Goal: Task Accomplishment & Management: Complete application form

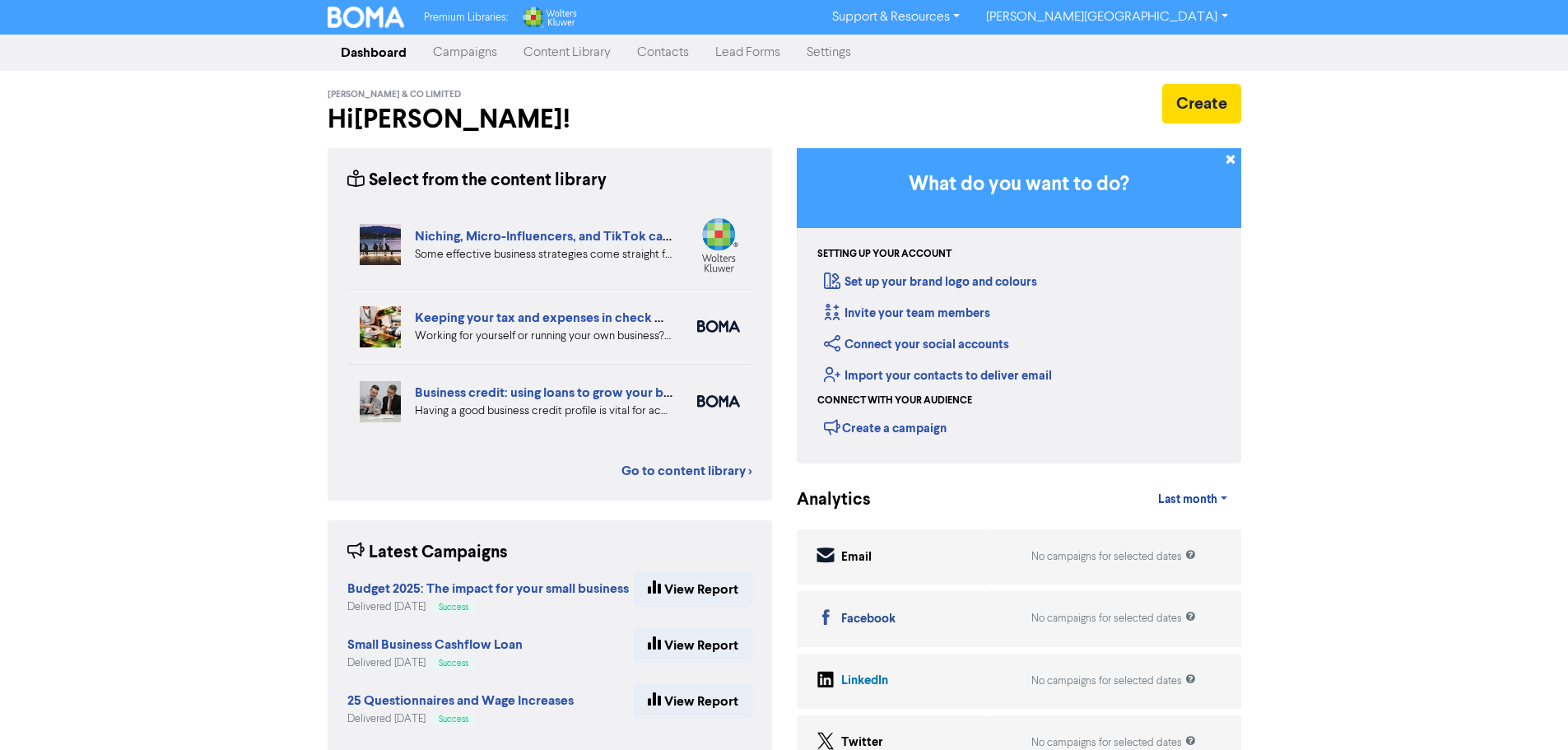
click at [683, 51] on link "Contacts" at bounding box center [663, 52] width 78 height 32
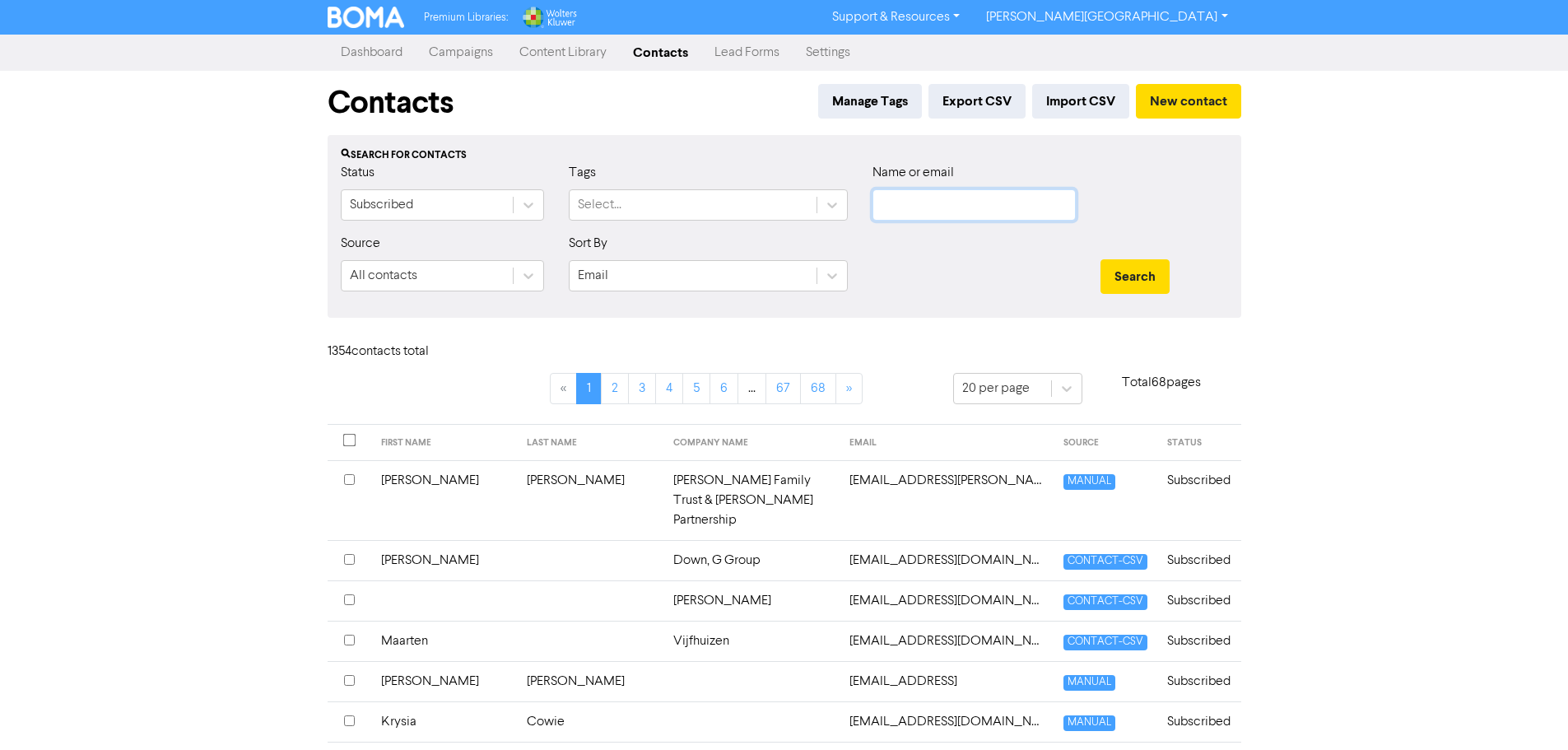
click at [907, 205] on input "text" at bounding box center [974, 204] width 204 height 32
paste input "andrew.metherell1@gmail.com"
type input "andrew.metherell1@gmail.com"
click at [1132, 275] on button "Search" at bounding box center [1135, 276] width 69 height 34
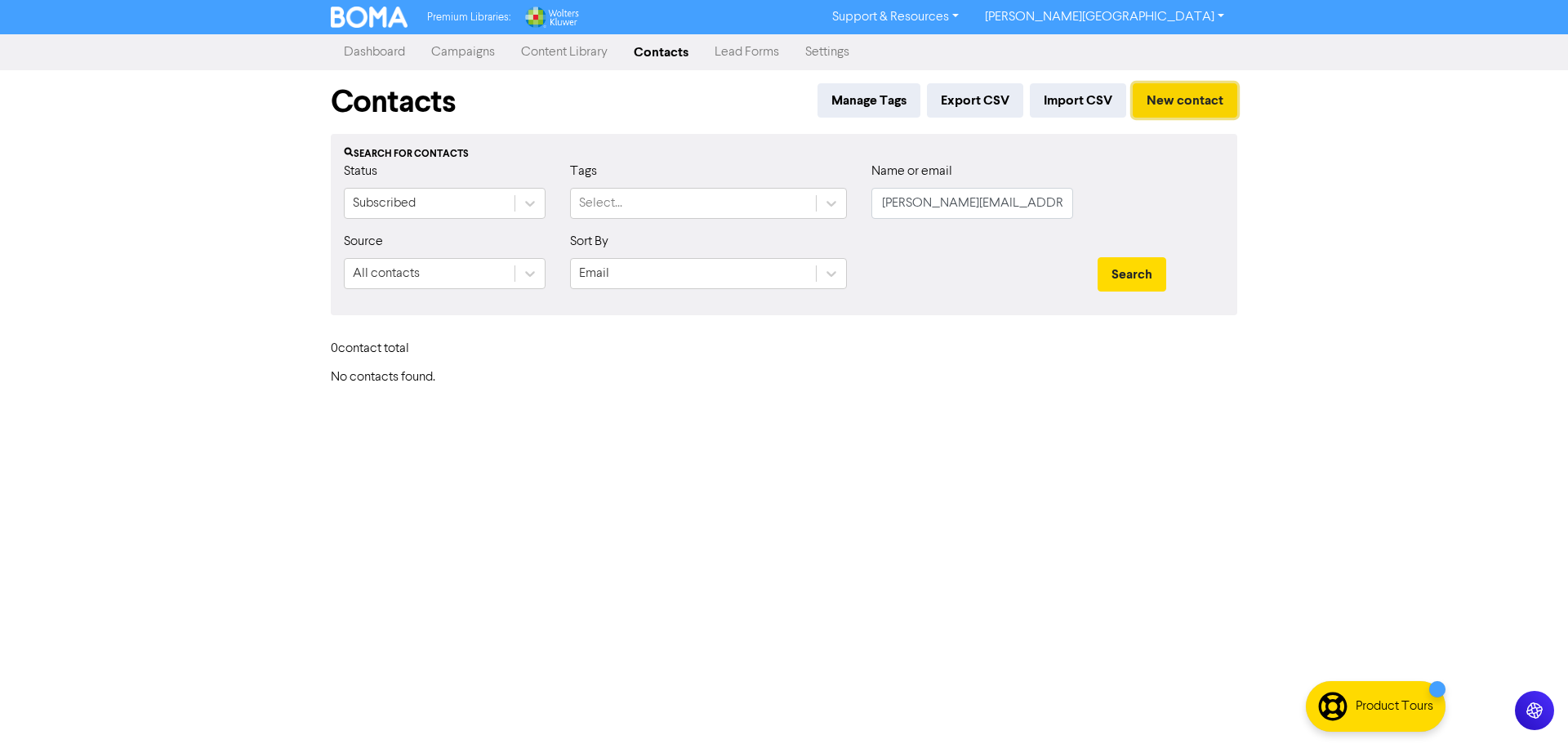
click at [1222, 100] on button "New contact" at bounding box center [1184, 100] width 104 height 34
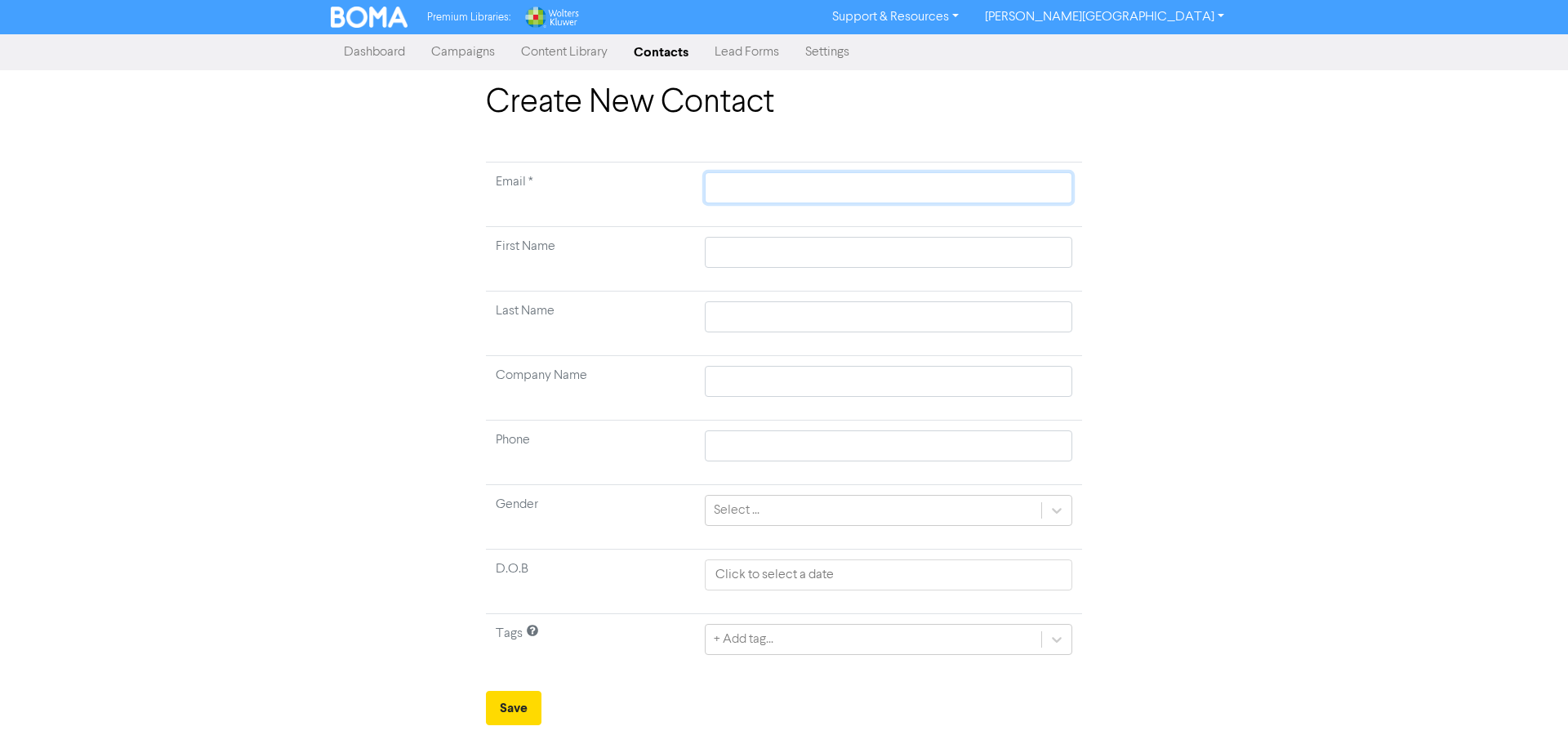
click at [836, 193] on input "text" at bounding box center [888, 187] width 367 height 31
paste input "andrew.metherell1@gmail.com"
type input "andrew.metherell1@gmail.com"
click at [792, 247] on input "text" at bounding box center [888, 252] width 367 height 31
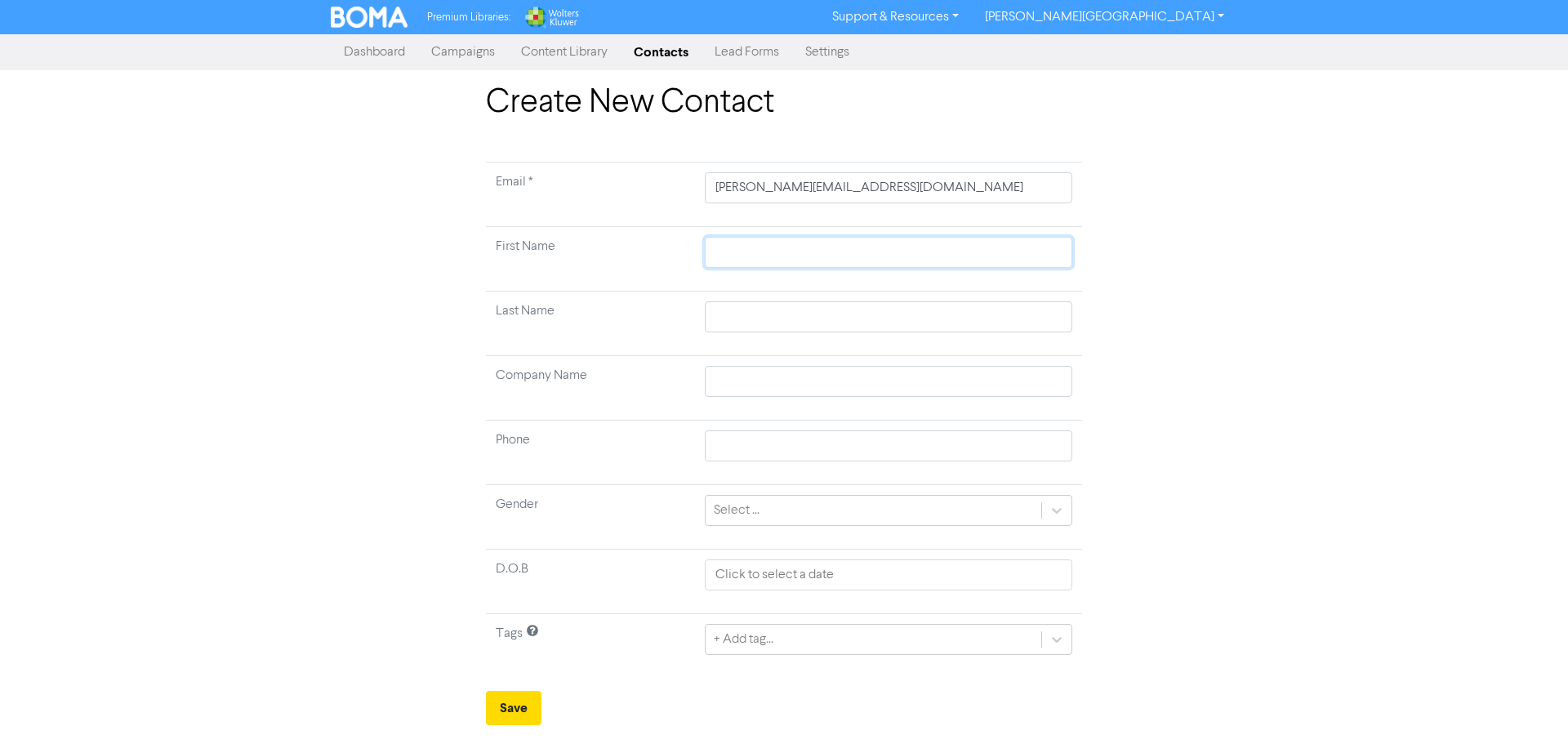
type input "A"
type input "An"
type input "And"
type input "Ande"
type input "Andew"
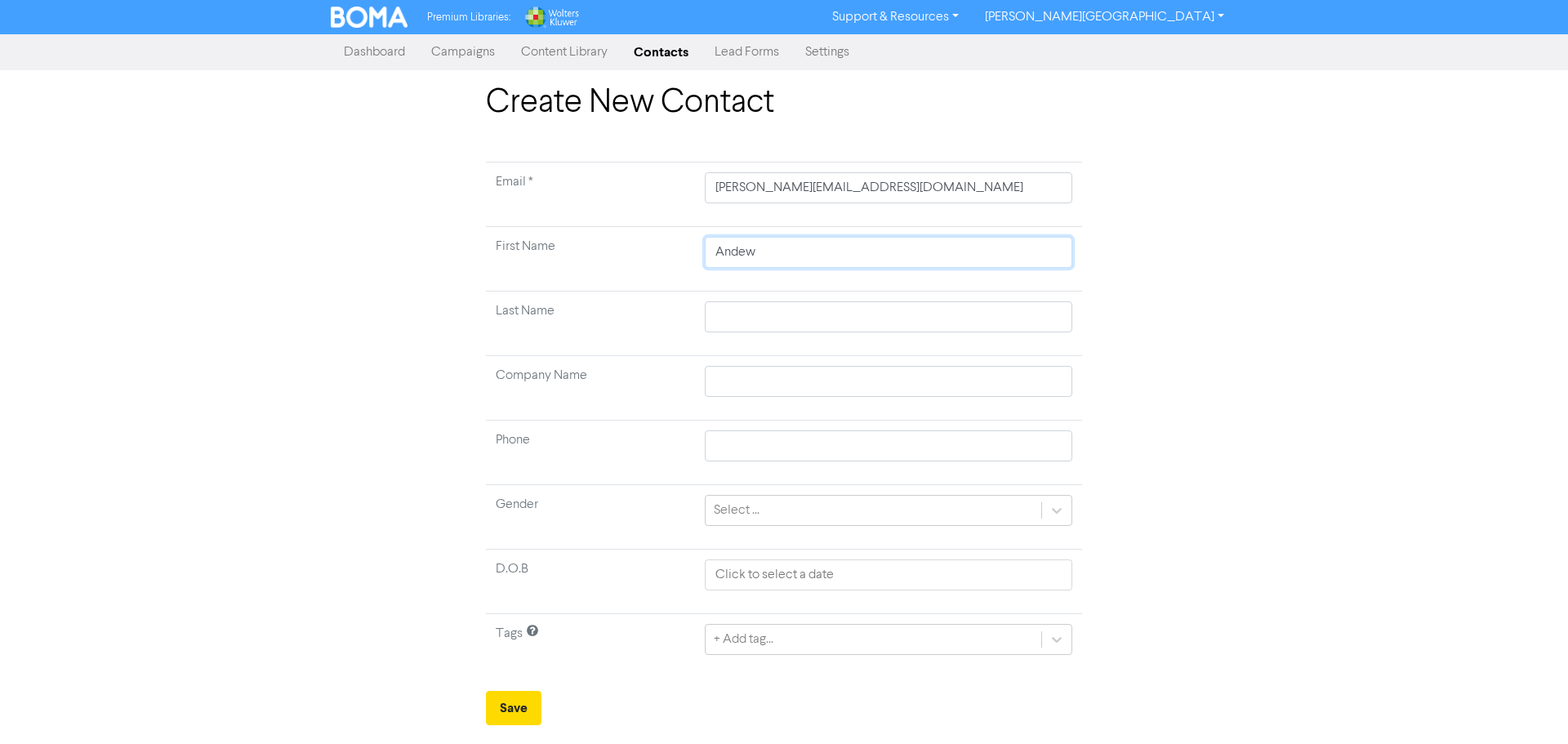
type input "Andew"
type input "m"
type input "me"
type input "met"
type input "meth"
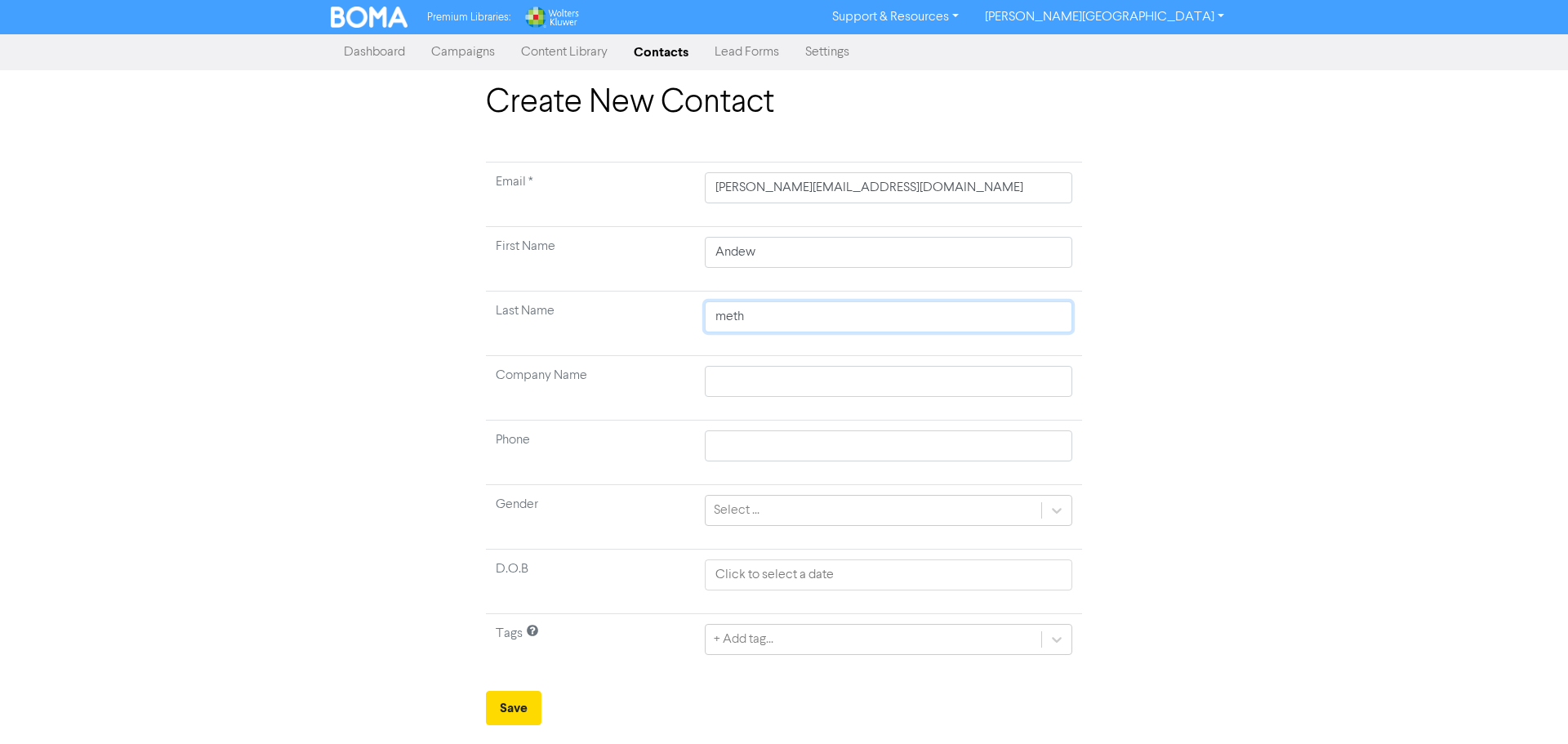
type input "methe"
type input "mether"
type input "metherl"
type input "mether"
type input "methe"
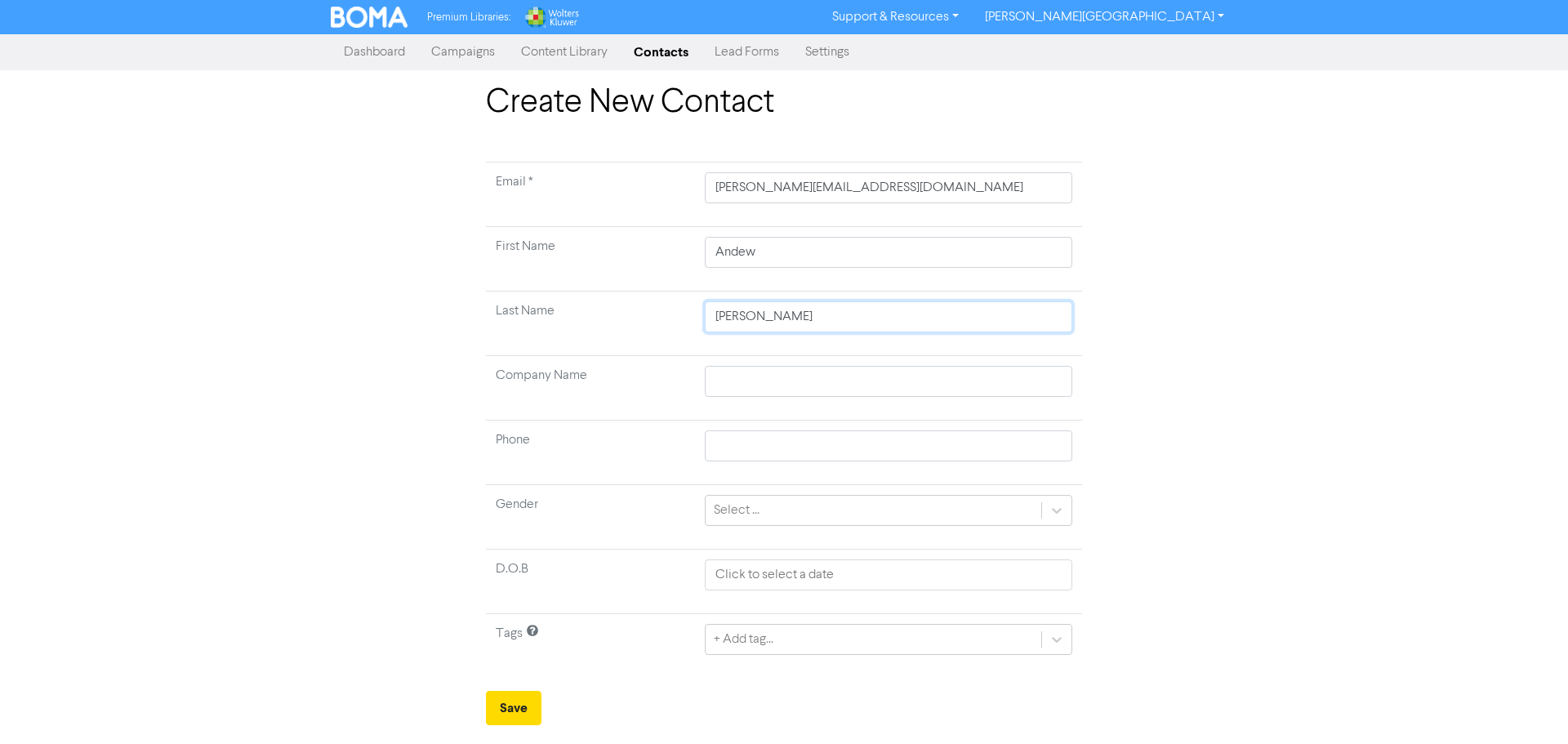
type input "meth"
type input "met"
type input "me"
type input "m"
type input "M"
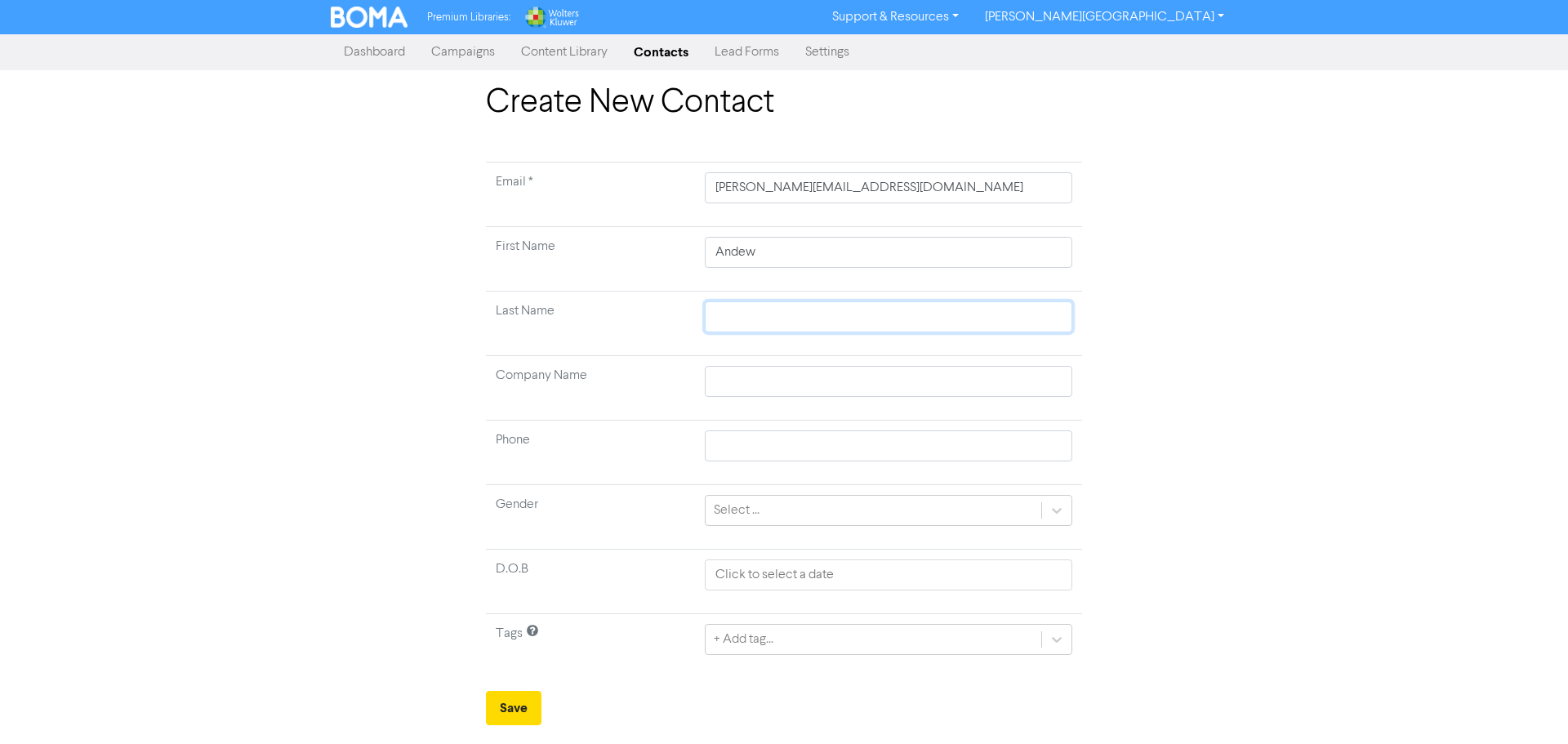
type input "M"
type input "Me"
type input "Met"
type input "Meth"
type input "Methe"
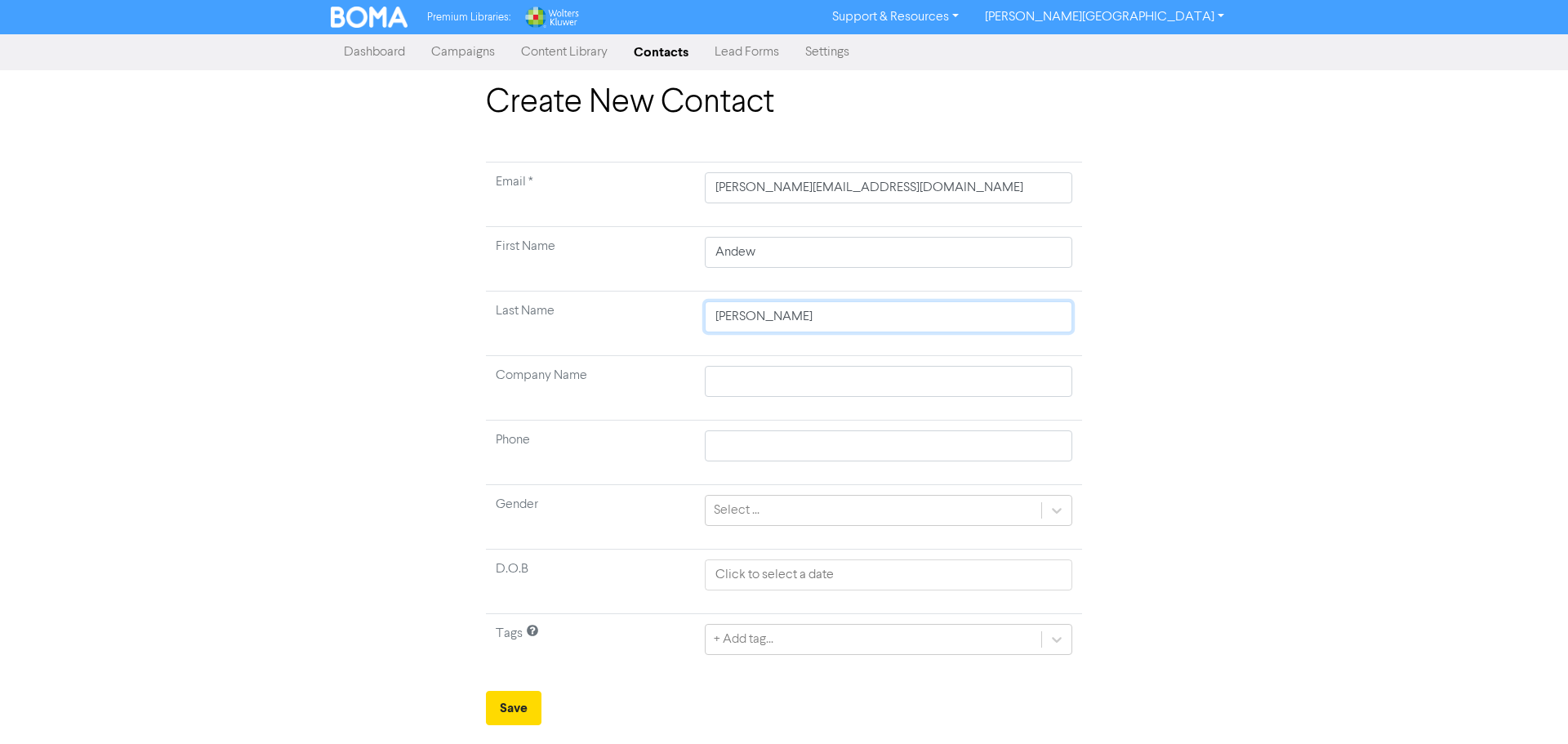
type input "Mether"
type input "Metherl"
type input "Metherll"
click at [826, 641] on div "+ Add tag..." at bounding box center [888, 639] width 367 height 31
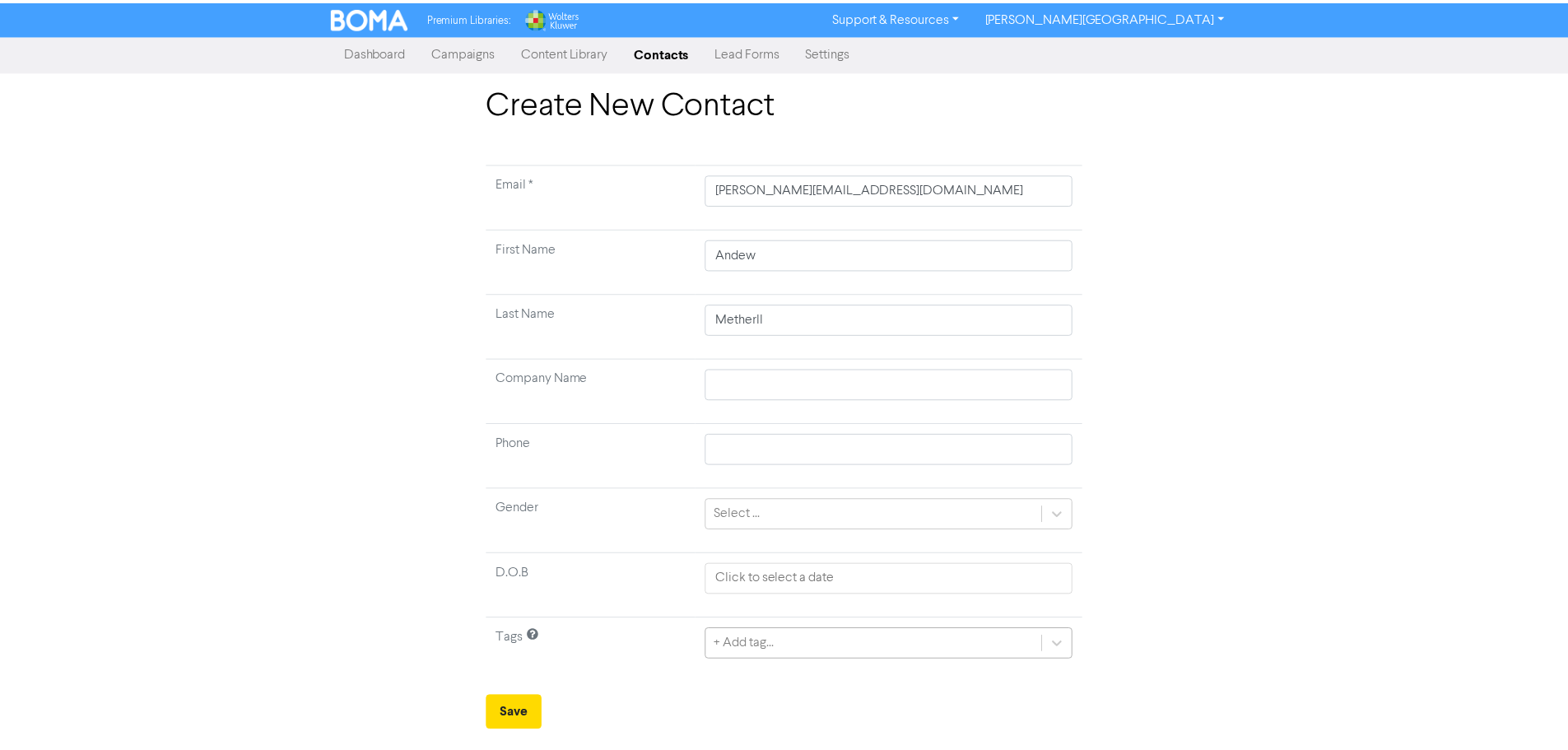
scroll to position [164, 0]
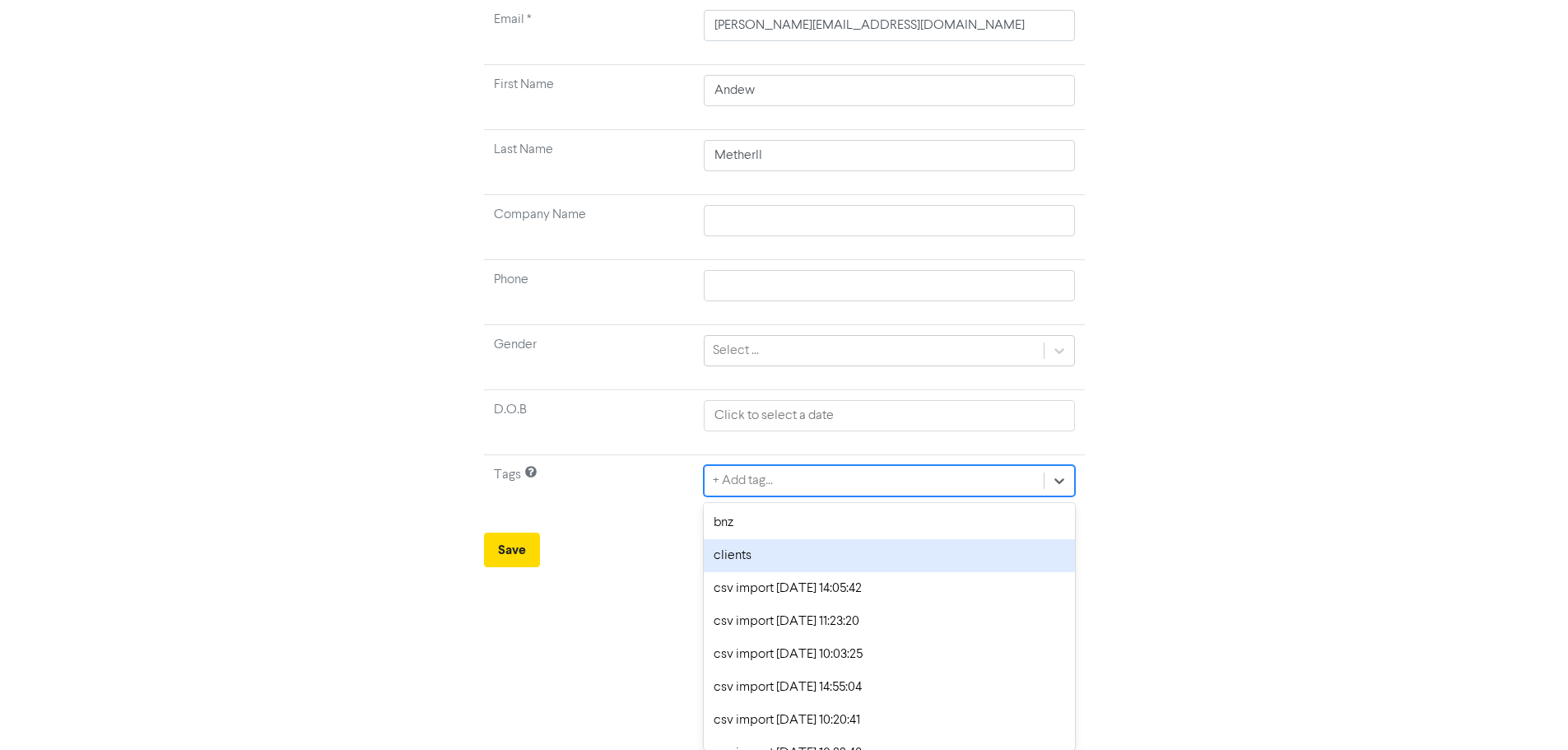
click at [837, 552] on div "clients" at bounding box center [889, 555] width 370 height 32
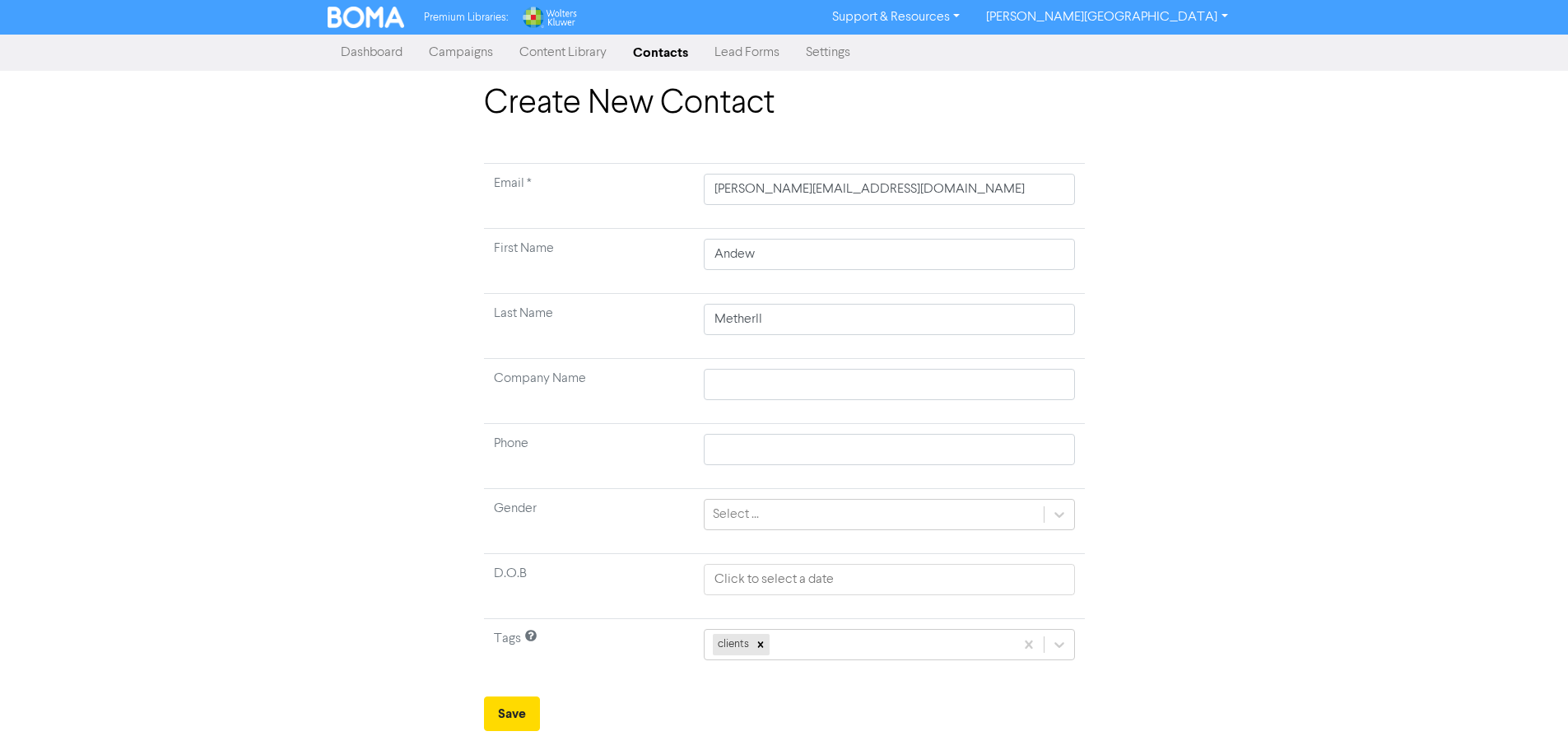
scroll to position [0, 0]
click at [538, 704] on button "Save" at bounding box center [518, 713] width 56 height 34
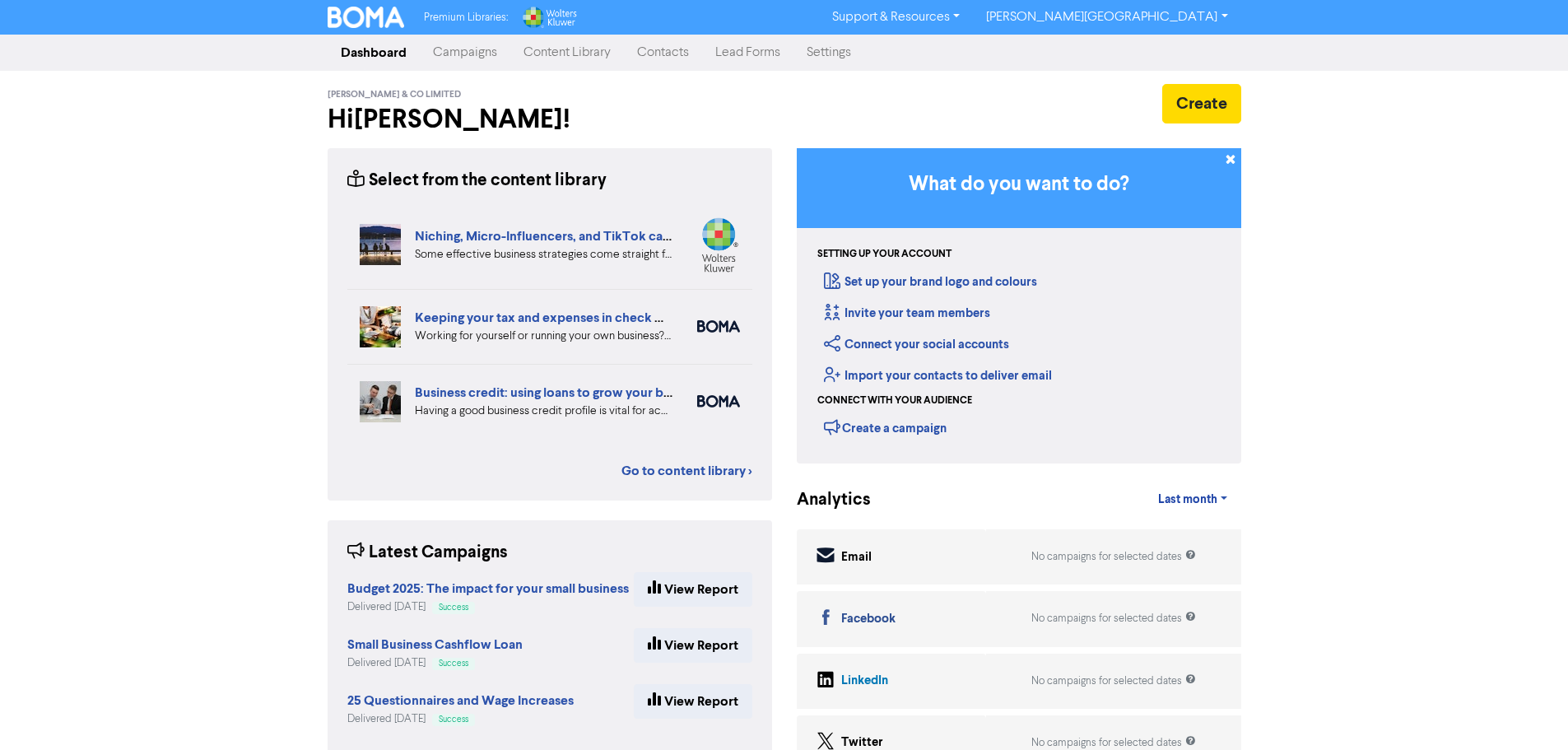
click at [656, 53] on link "Contacts" at bounding box center [663, 52] width 78 height 32
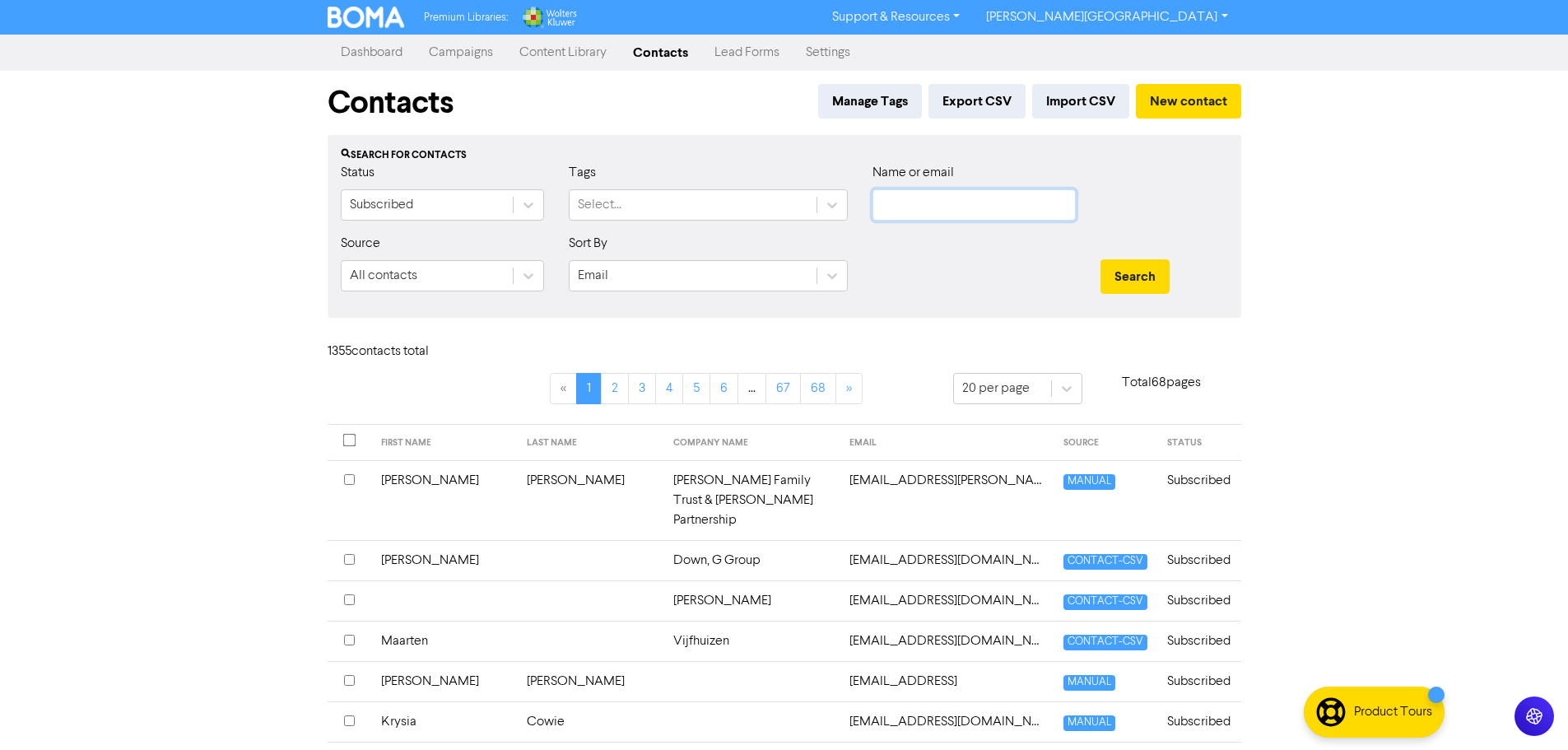
click at [1002, 202] on input "text" at bounding box center [974, 204] width 204 height 32
paste input "[EMAIL_ADDRESS][DOMAIN_NAME]"
type input "[EMAIL_ADDRESS][DOMAIN_NAME]"
click at [1123, 275] on button "Search" at bounding box center [1135, 276] width 69 height 34
